Goal: Transaction & Acquisition: Purchase product/service

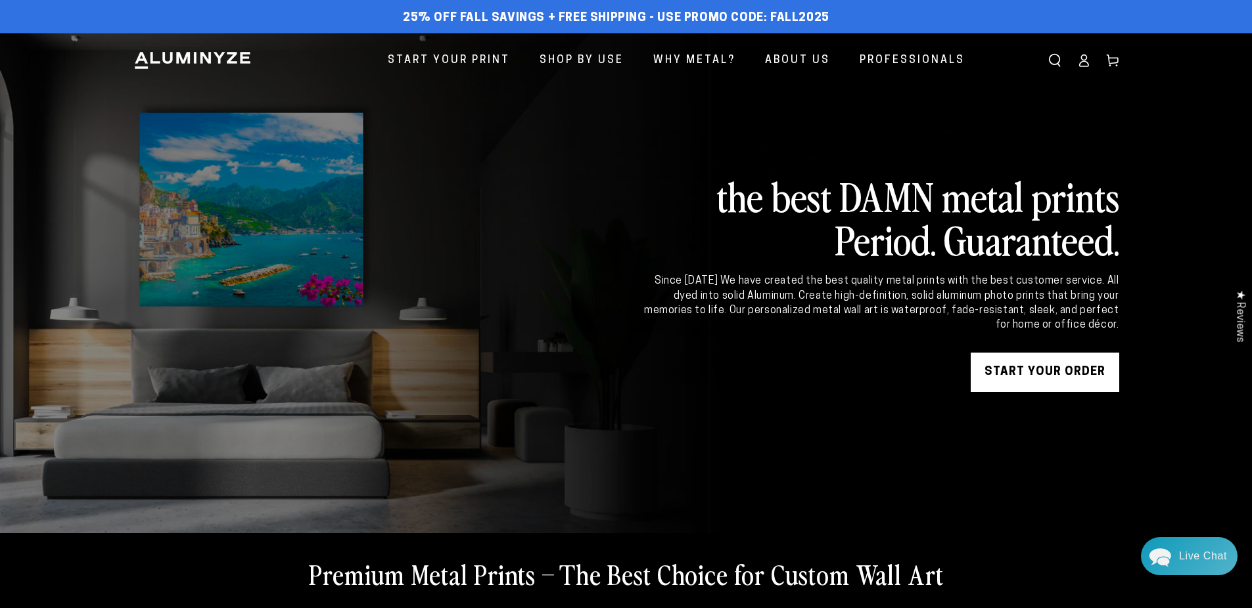
click at [206, 68] on img at bounding box center [192, 61] width 118 height 20
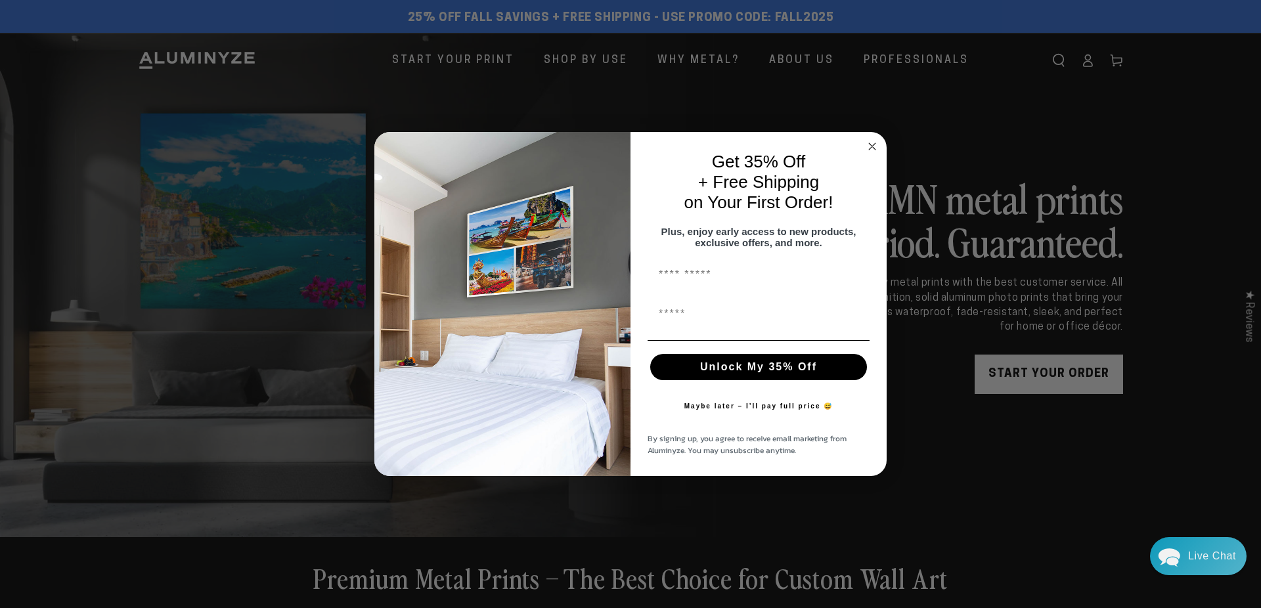
click at [875, 139] on circle "Close dialog" at bounding box center [872, 146] width 15 height 15
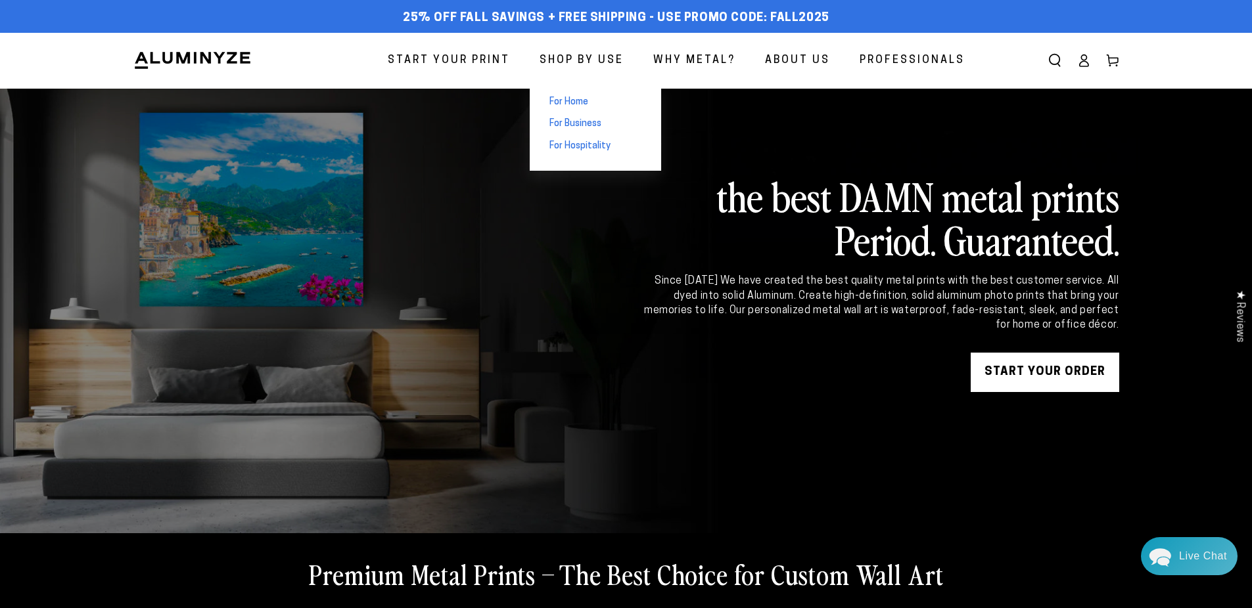
click at [578, 98] on span "For Home" at bounding box center [568, 102] width 39 height 13
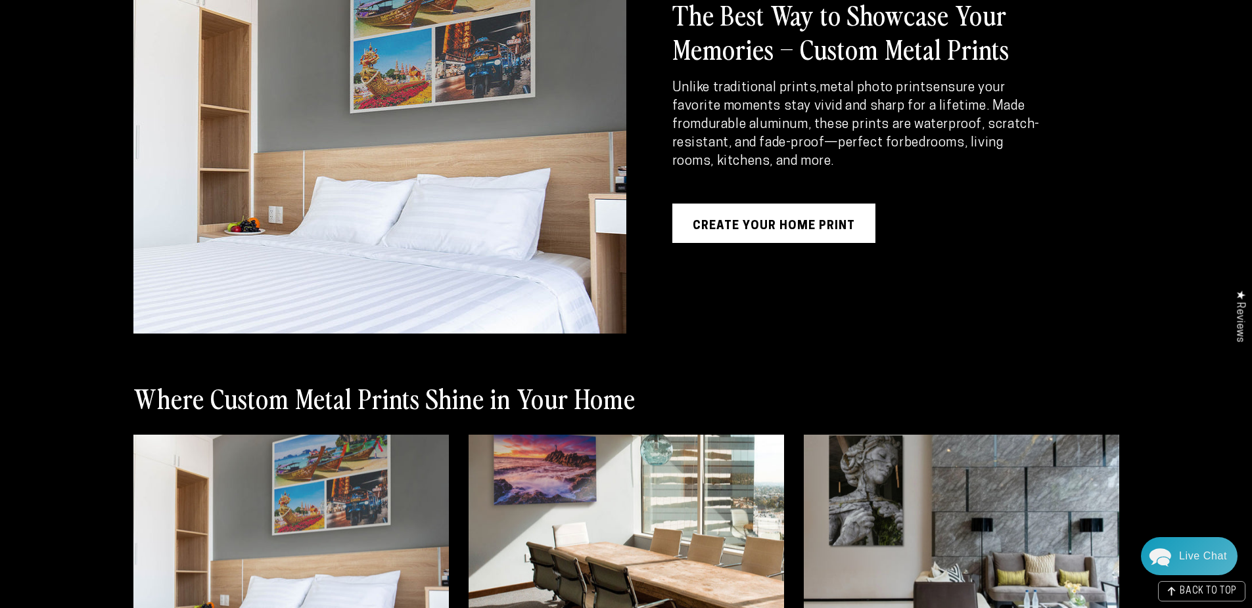
scroll to position [1545, 0]
